Goal: Information Seeking & Learning: Learn about a topic

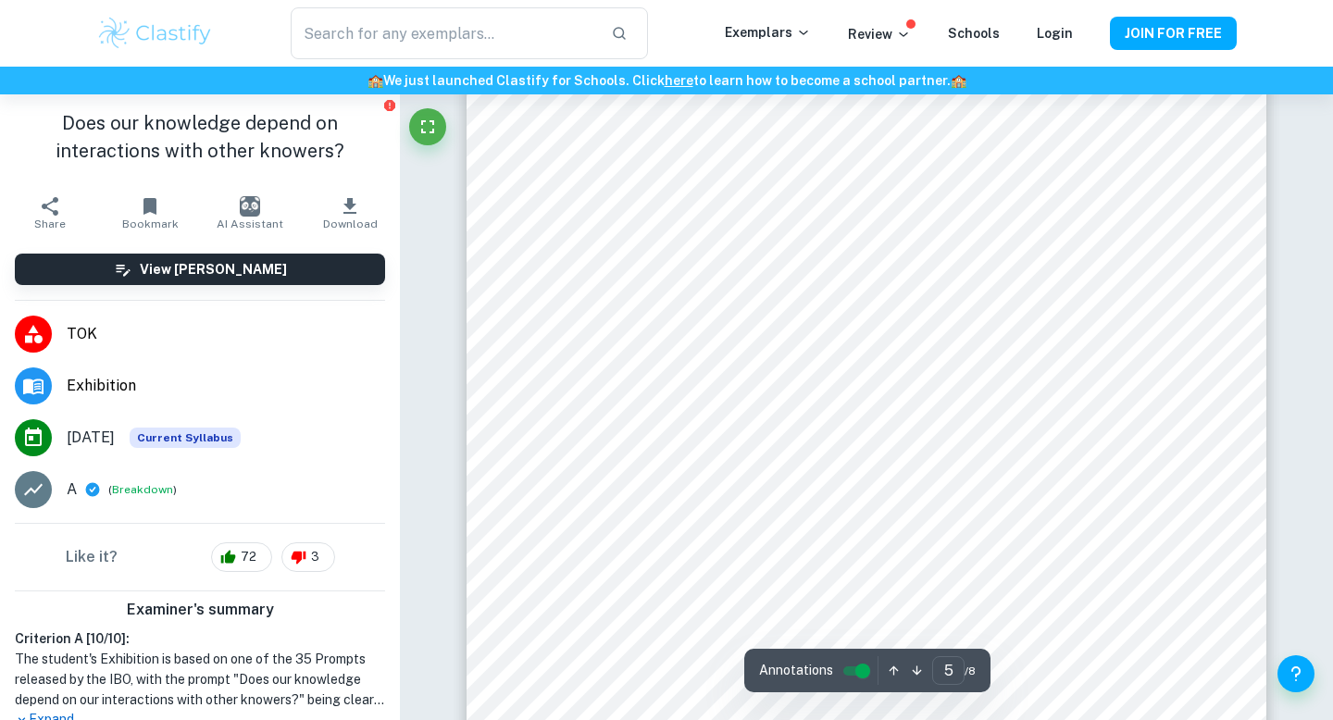
scroll to position [5205, 0]
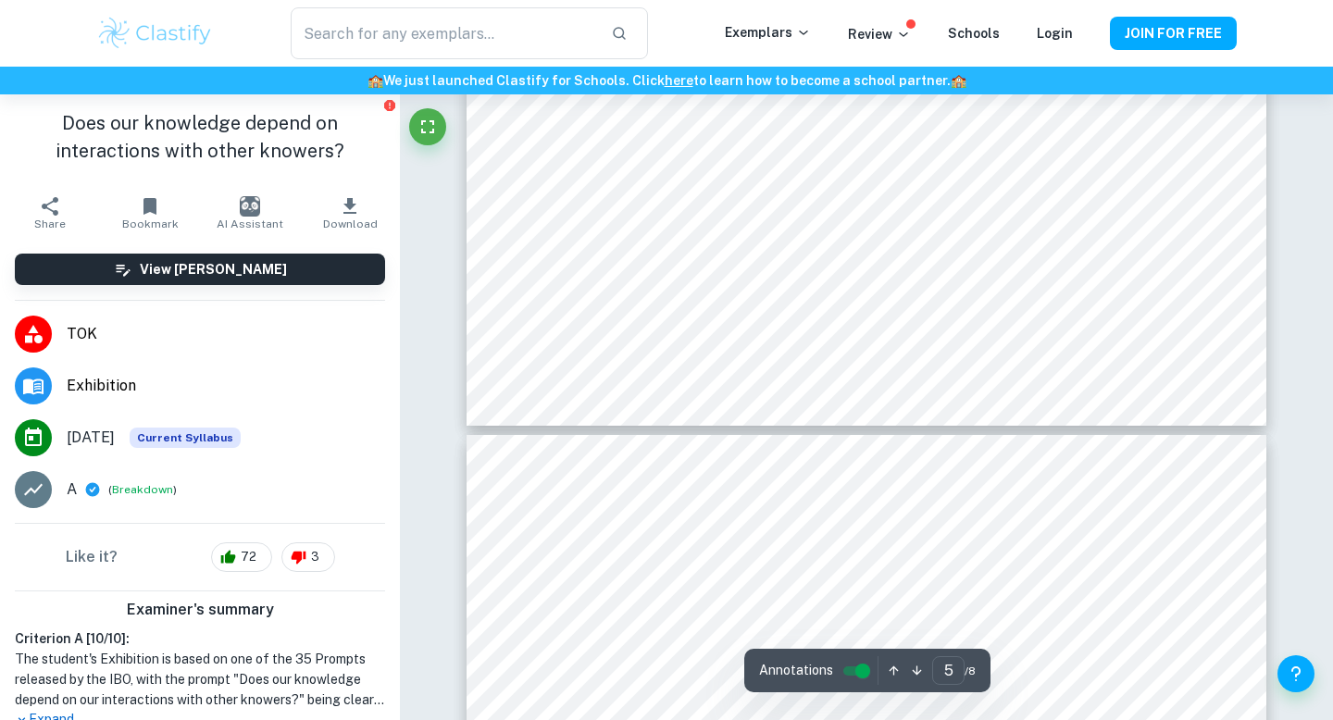
type input "6"
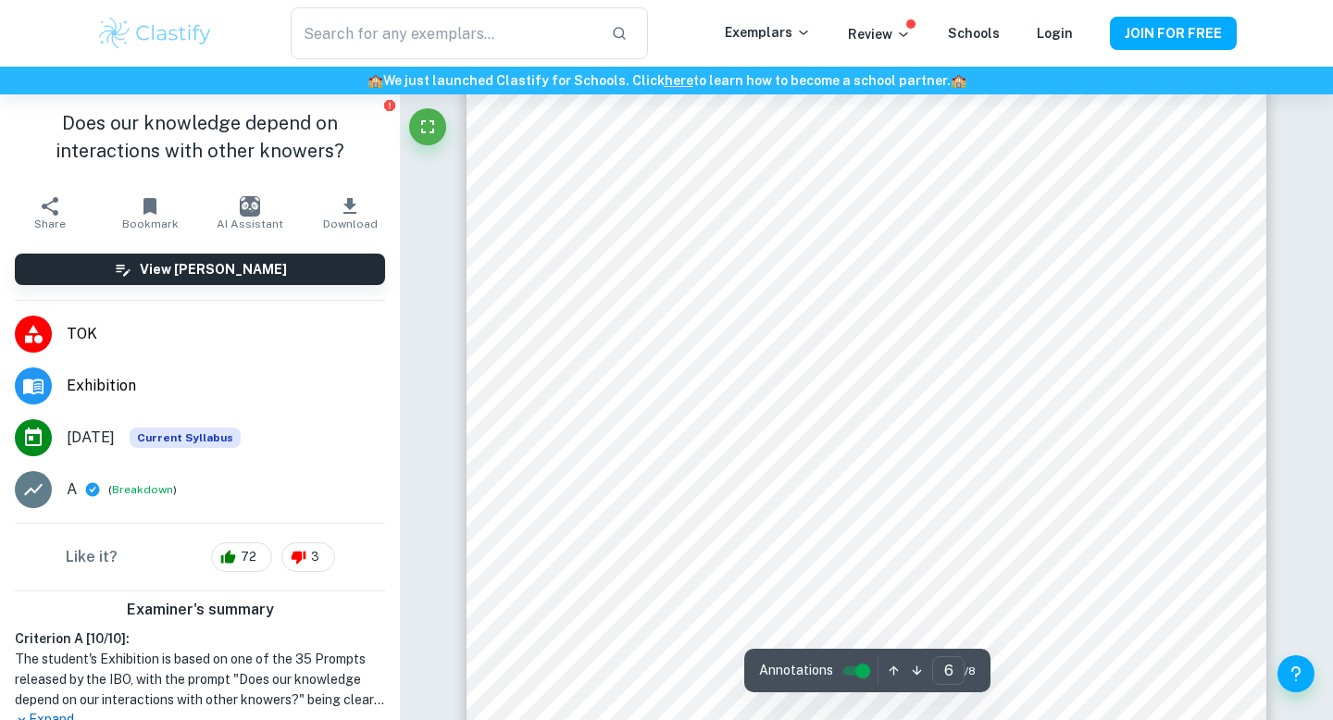
scroll to position [6131, 0]
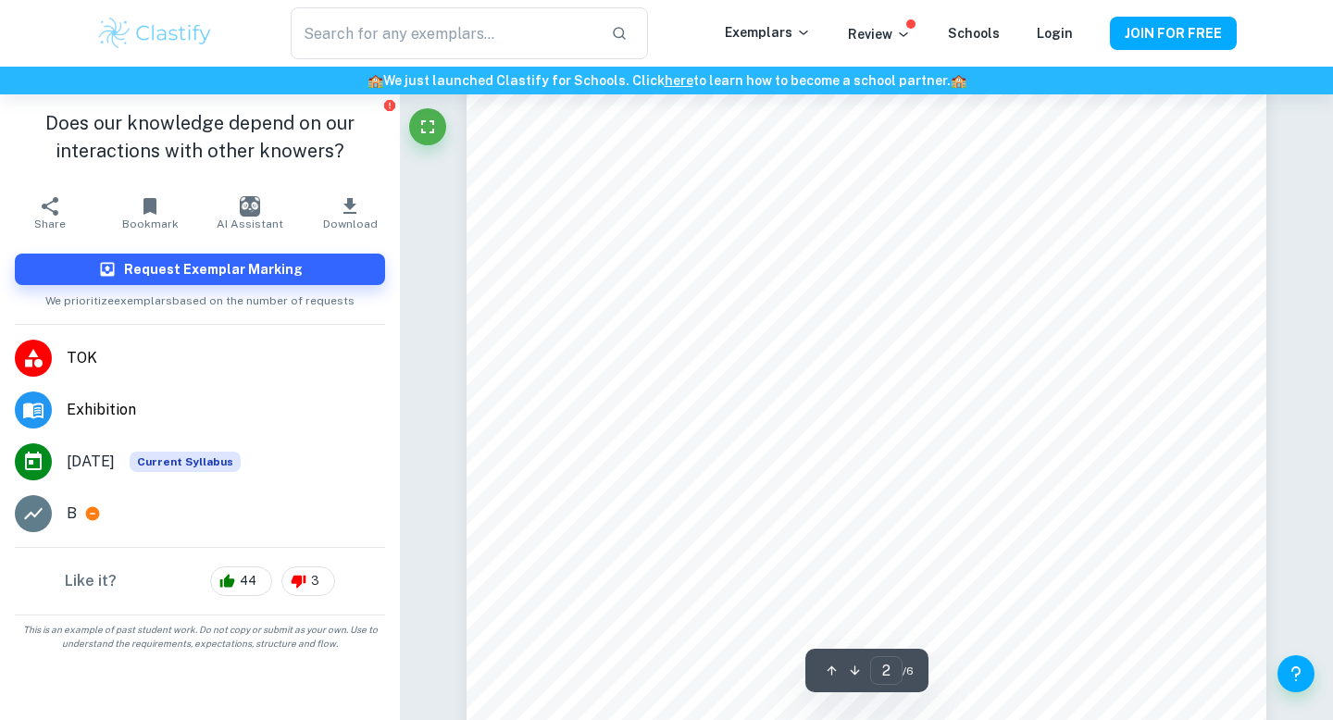
scroll to position [1360, 0]
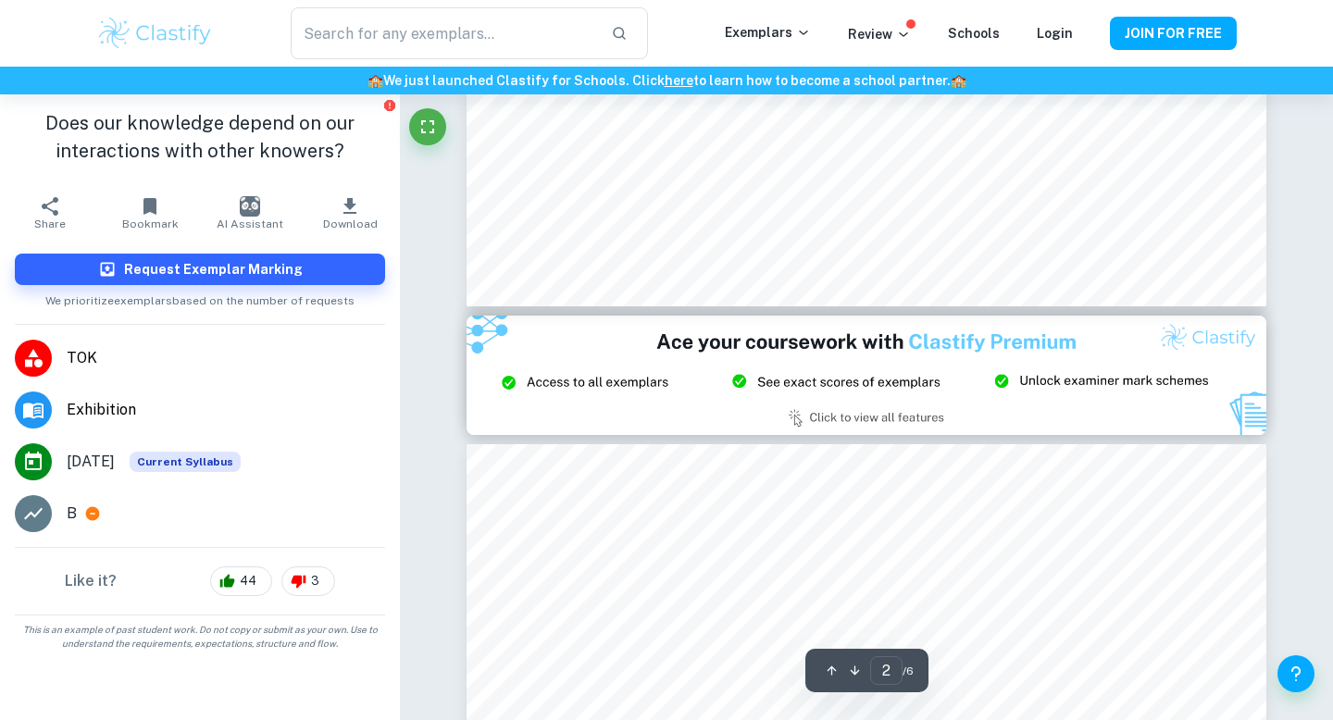
type input "3"
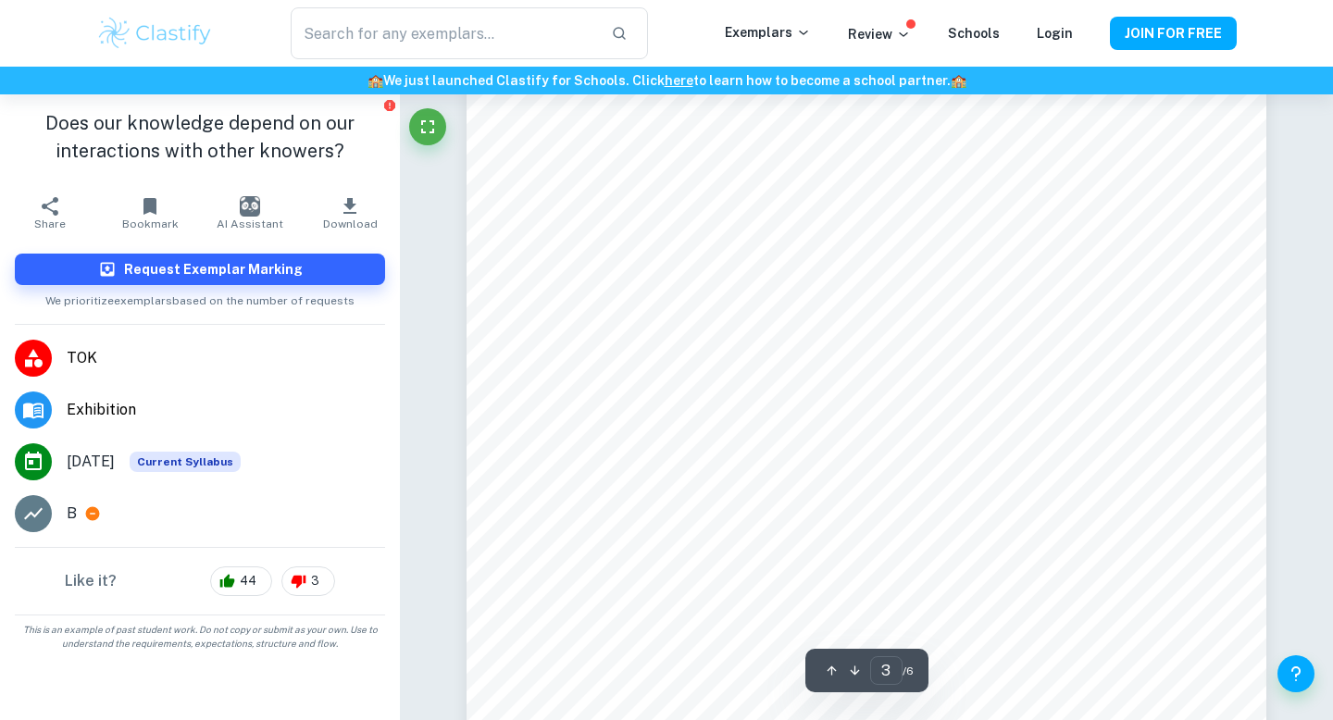
scroll to position [2613, 0]
